Goal: Entertainment & Leisure: Consume media (video, audio)

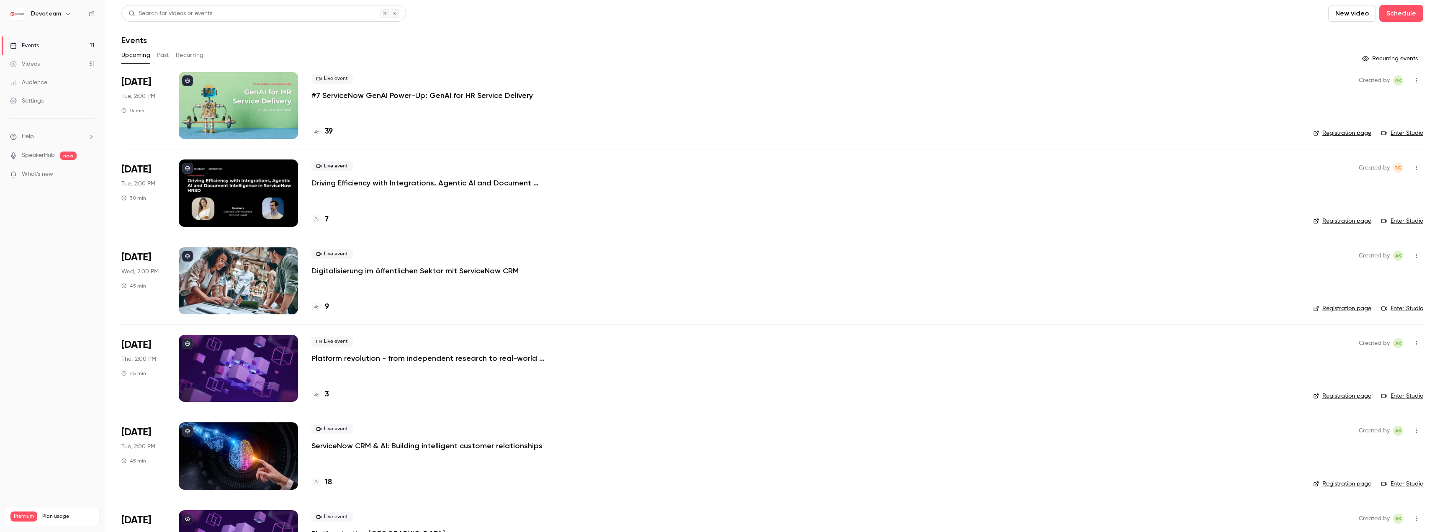
click at [49, 67] on link "Videos 51" at bounding box center [52, 64] width 105 height 18
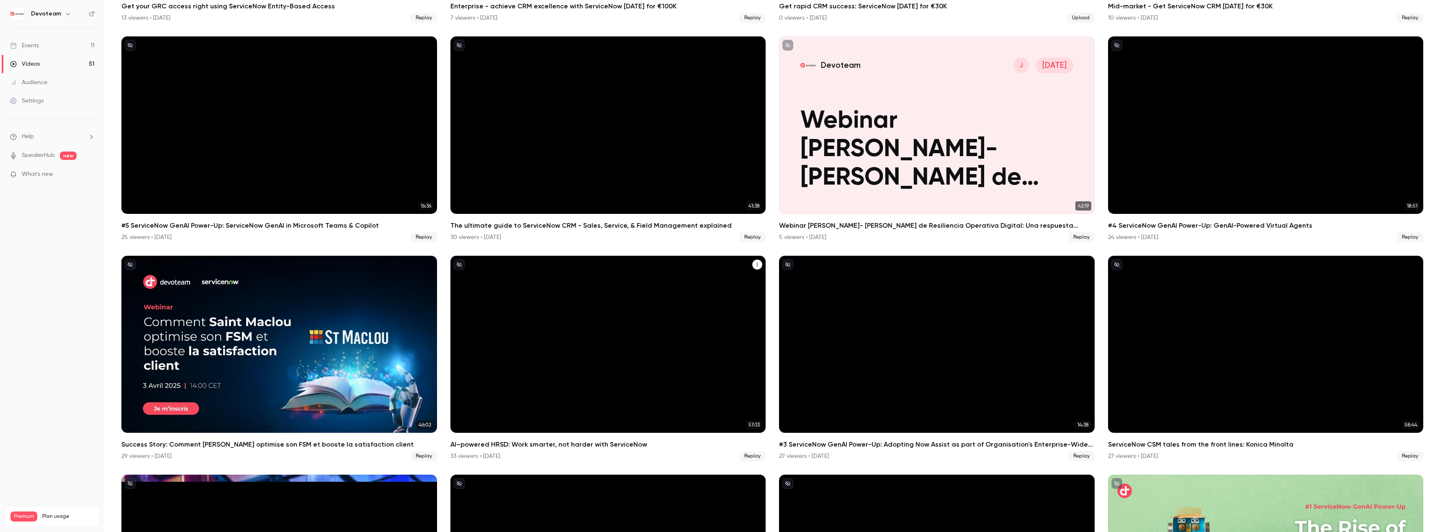
scroll to position [544, 0]
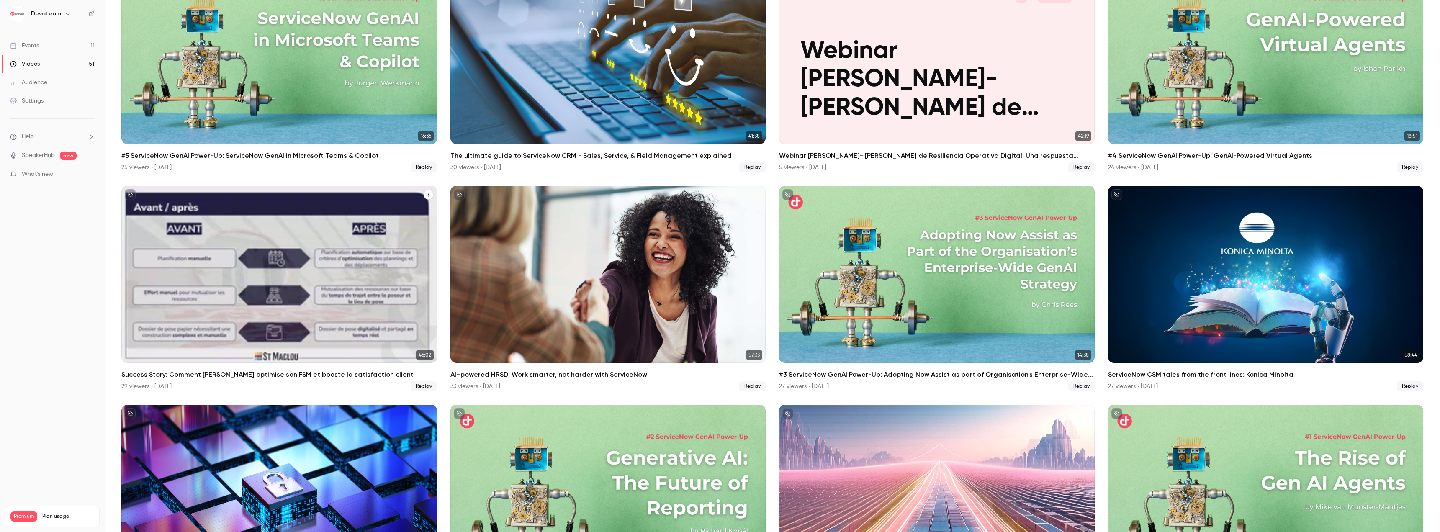
click at [426, 192] on icon "Success Story: Comment Saint Maclou optimise son FSM et booste la satisfaction …" at bounding box center [428, 194] width 5 height 5
drag, startPoint x: 414, startPoint y: 204, endPoint x: 381, endPoint y: 191, distance: 35.4
click at [381, 191] on div "Share Duplicate as new event Delete" at bounding box center [720, 266] width 1440 height 532
click at [380, 191] on div at bounding box center [720, 266] width 1440 height 532
click at [380, 189] on div "Success Story: Comment Saint Maclou optimise son FSM et booste la satisfaction …" at bounding box center [279, 275] width 316 height 178
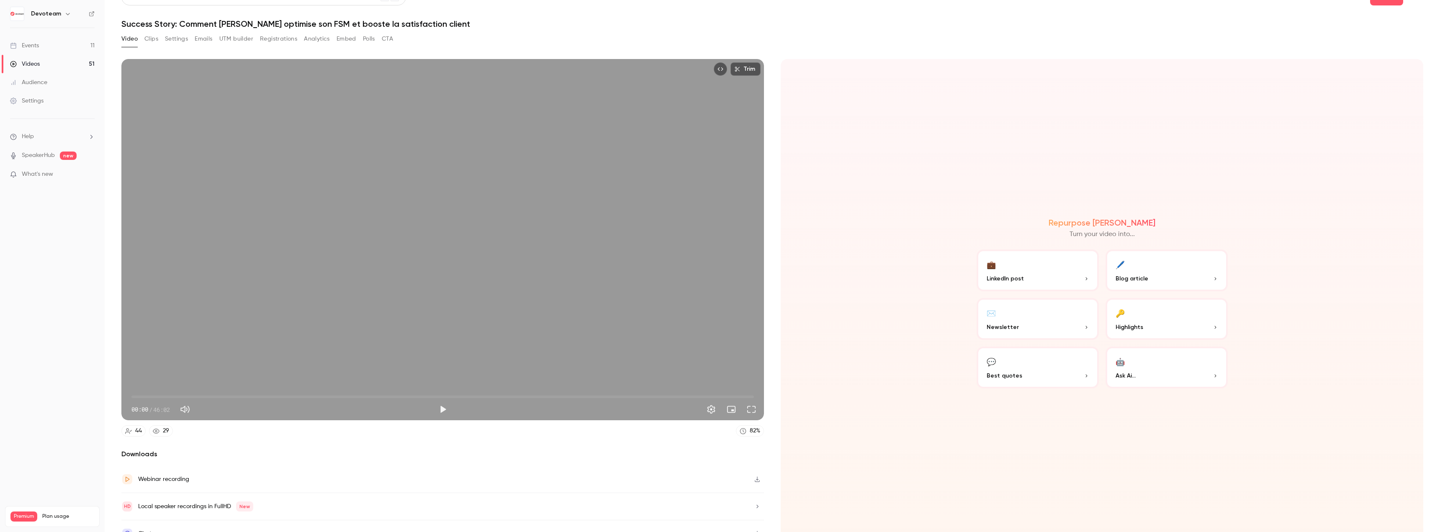
scroll to position [30, 0]
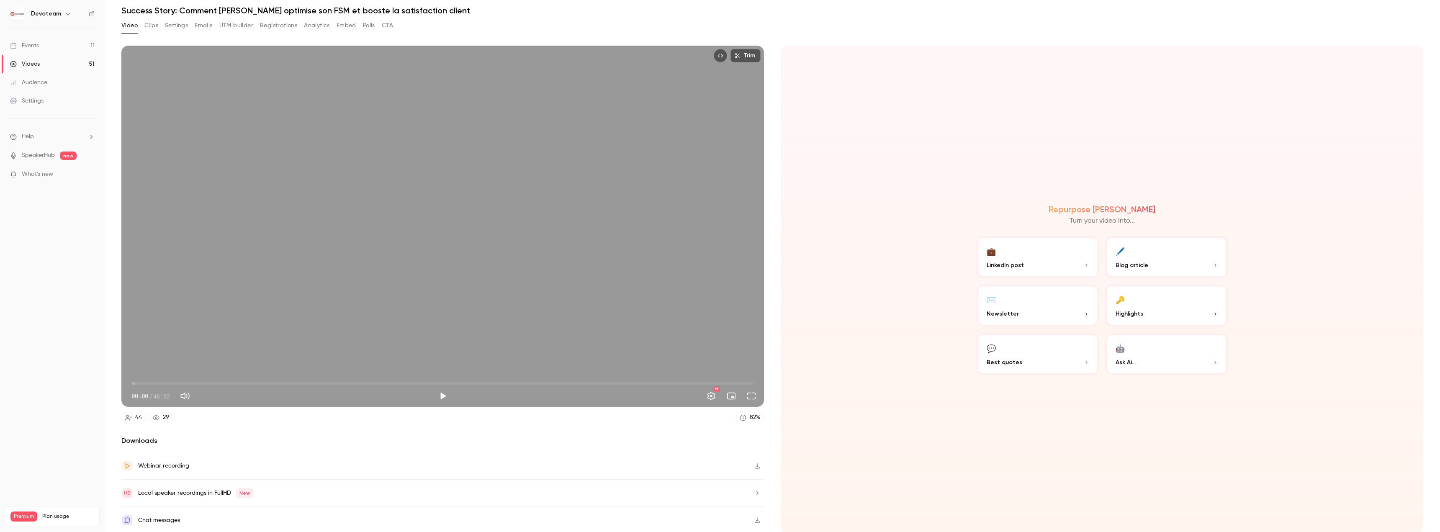
click at [754, 463] on icon "button" at bounding box center [757, 466] width 7 height 6
click at [31, 61] on div "Videos" at bounding box center [25, 64] width 30 height 8
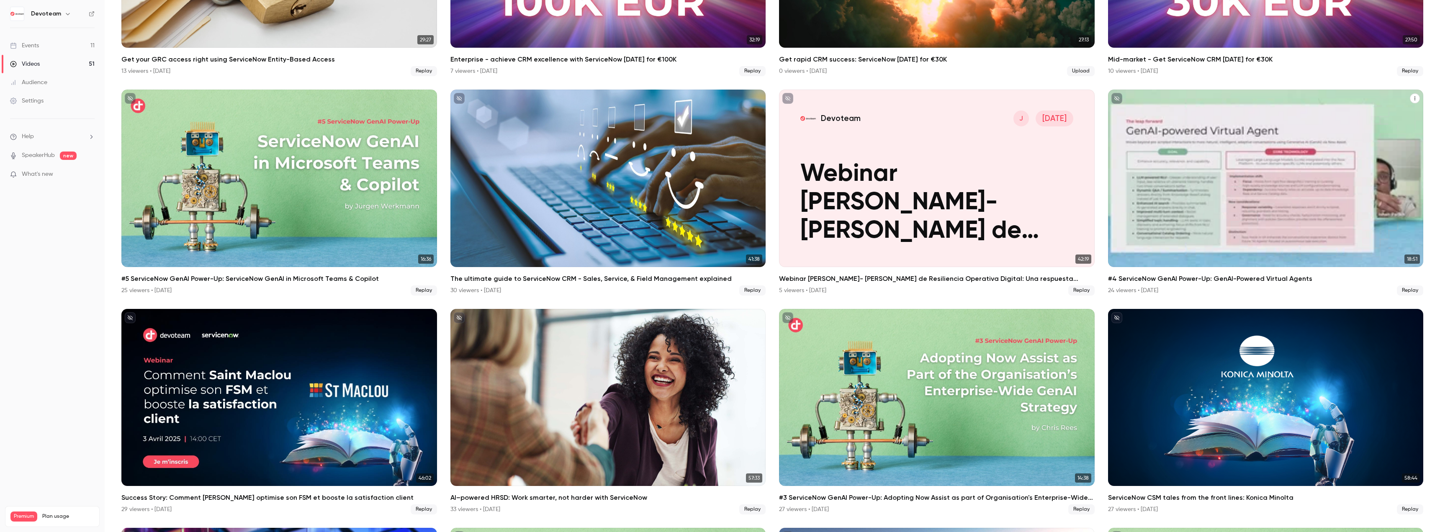
scroll to position [461, 0]
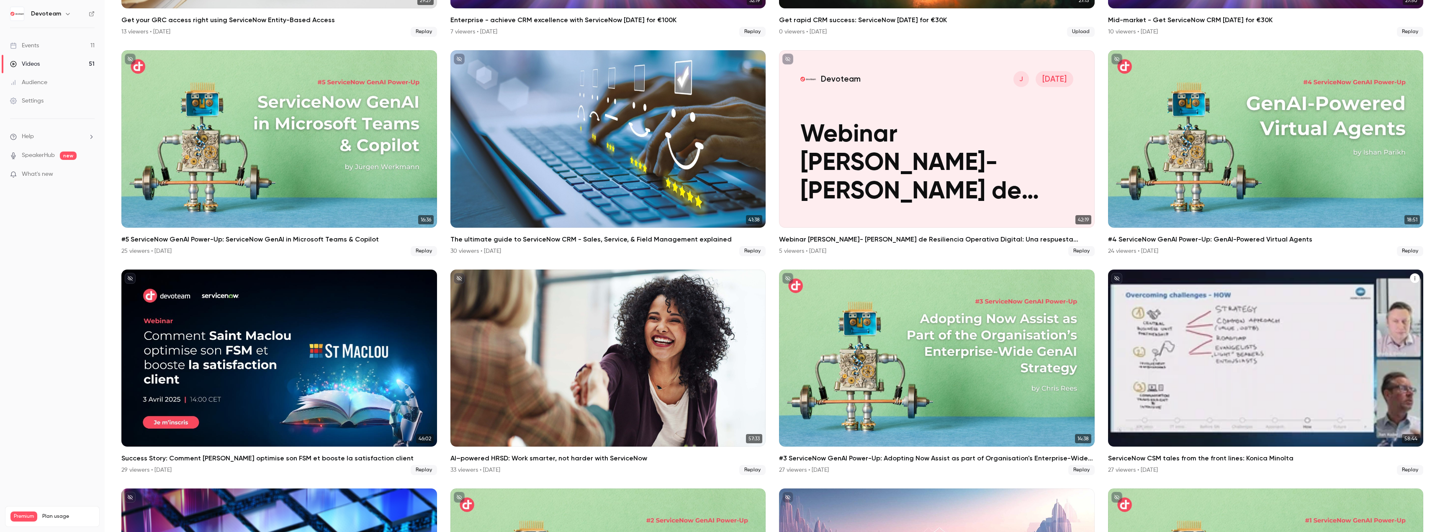
click at [1368, 291] on div "ServiceNow CSM tales from the front lines: Konica Minolta" at bounding box center [1266, 359] width 316 height 178
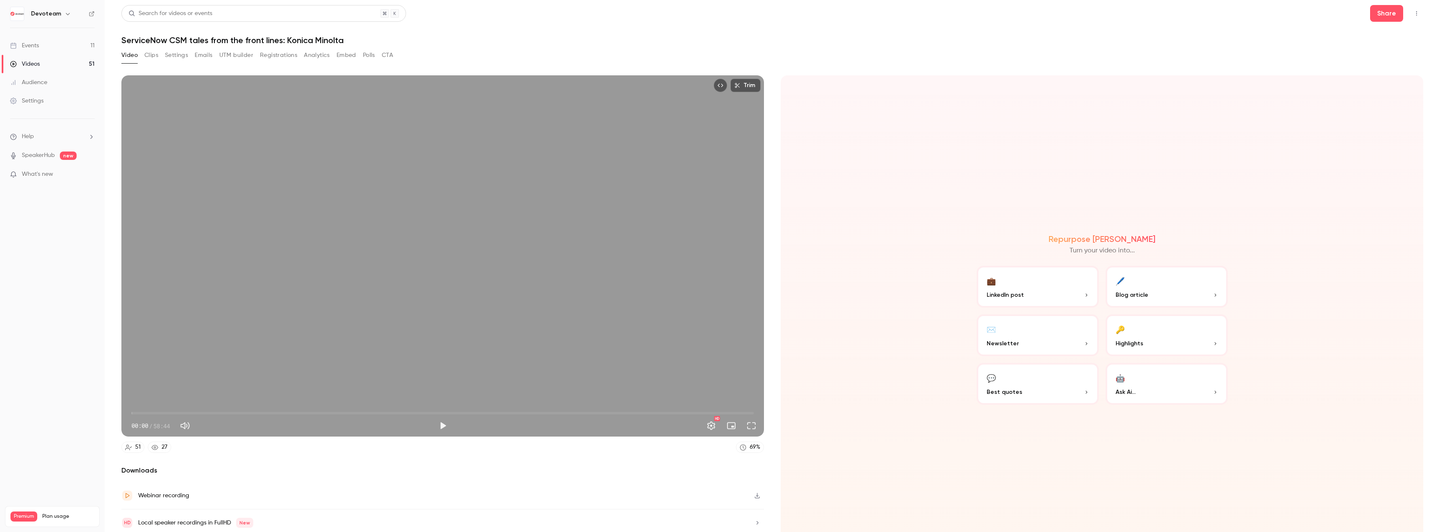
click at [755, 493] on icon "button" at bounding box center [757, 495] width 5 height 5
